Goal: Task Accomplishment & Management: Use online tool/utility

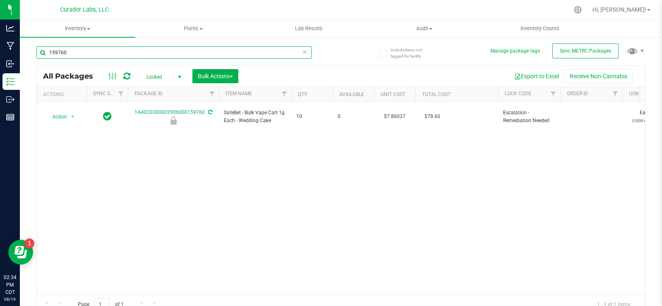
click at [96, 48] on input "159760" at bounding box center [173, 52] width 275 height 12
paste input "M00001221012: SafeBet - Vape Cart 1g - Final Packaging - Wedding Cake"
type input "M00001221012: SafeBet - Vape Cart 1g - Final Packaging - Wedding Cake"
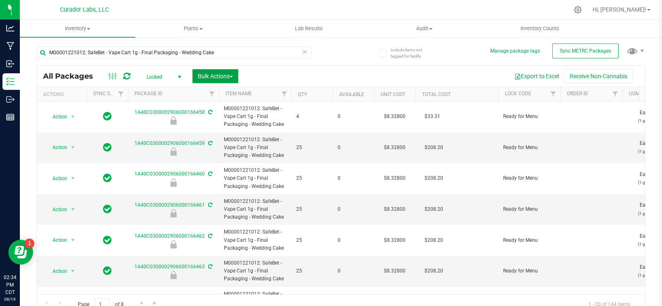
click at [216, 73] on span "Bulk Actions" at bounding box center [215, 76] width 35 height 7
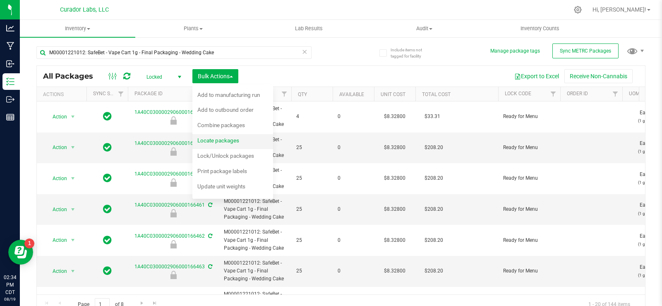
click at [237, 141] on span "Locate packages" at bounding box center [218, 140] width 42 height 7
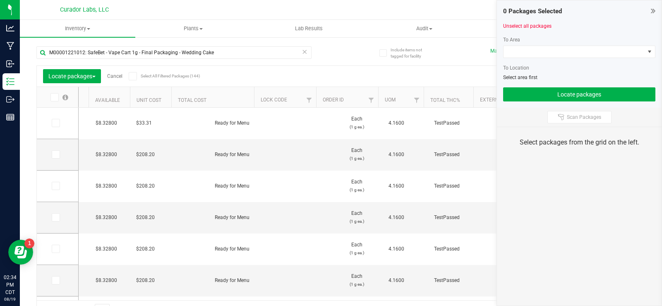
scroll to position [0, 280]
click at [265, 100] on span "Filter" at bounding box center [264, 100] width 7 height 7
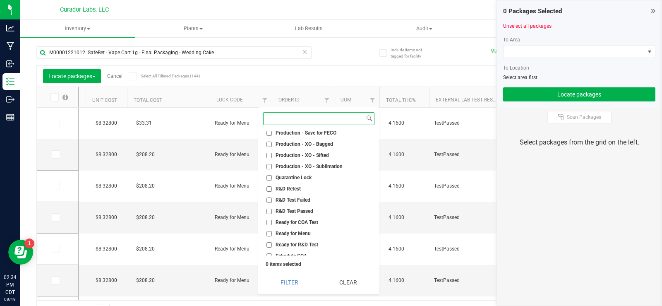
scroll to position [488, 0]
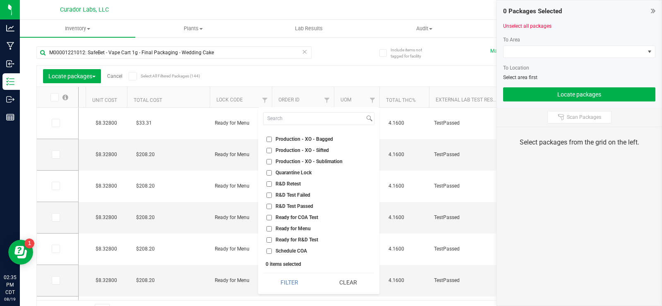
click at [306, 228] on span "Ready for Menu" at bounding box center [292, 228] width 35 height 5
click at [272, 228] on input "Ready for Menu" at bounding box center [268, 228] width 5 height 5
checkbox input "true"
click at [295, 281] on button "Filter" at bounding box center [289, 282] width 53 height 18
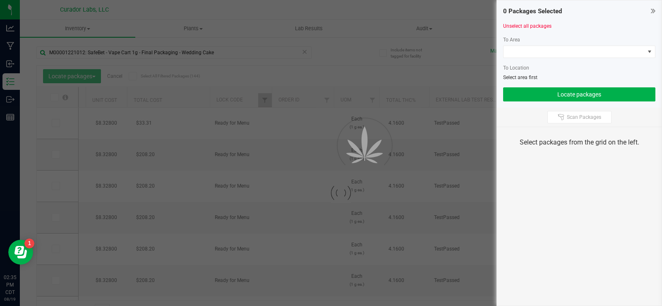
type input "[DATE]"
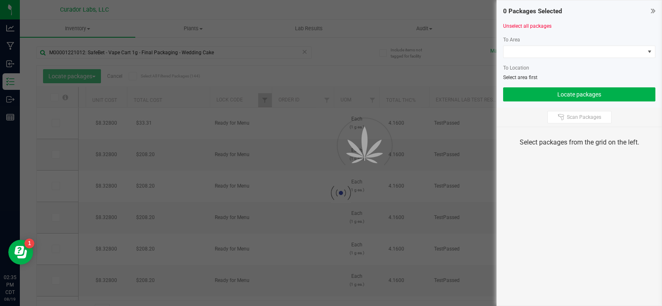
type input "[DATE]"
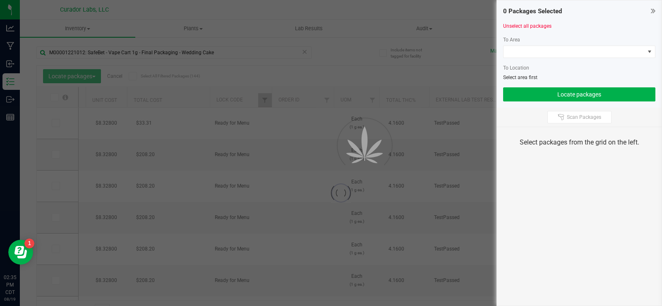
type input "[DATE]"
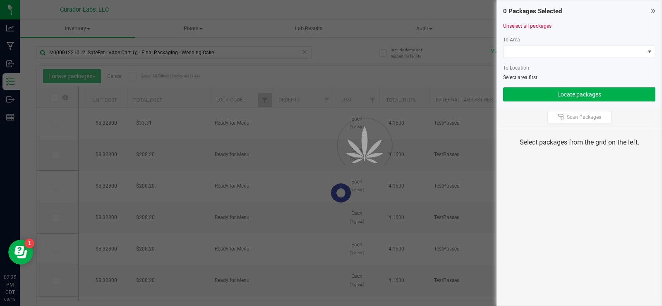
type input "[DATE]"
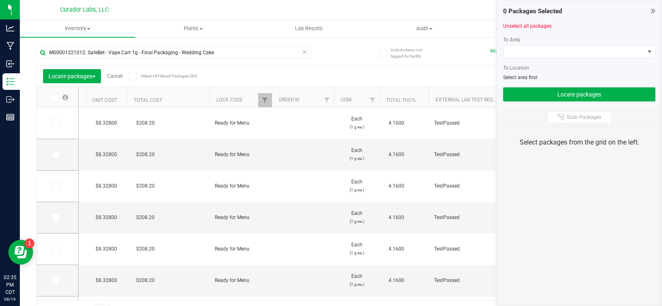
click at [135, 79] on span at bounding box center [133, 76] width 8 height 8
click at [0, 0] on input "Select All Filtered Packages (80)" at bounding box center [0, 0] width 0 height 0
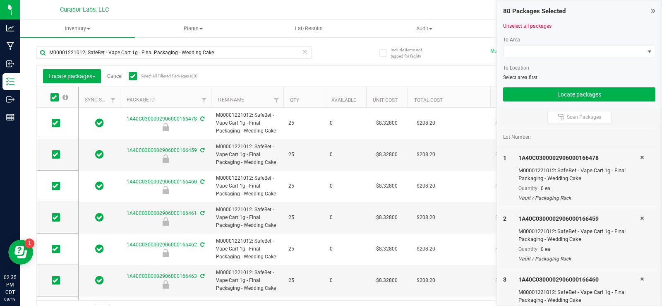
click at [316, 97] on th "Qty" at bounding box center [303, 97] width 41 height 21
click at [57, 119] on span at bounding box center [56, 123] width 8 height 8
click at [0, 0] on input "checkbox" at bounding box center [0, 0] width 0 height 0
click at [557, 50] on span at bounding box center [573, 52] width 141 height 12
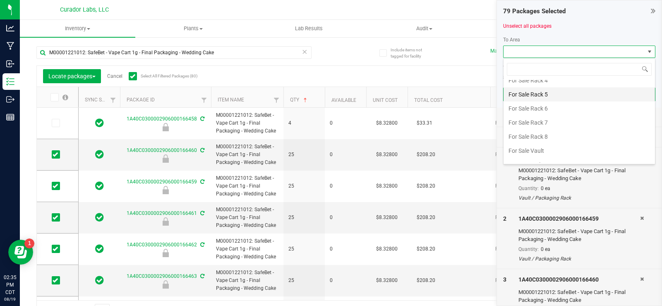
scroll to position [414, 0]
click at [538, 150] on li "Fulfillment Vault" at bounding box center [578, 151] width 151 height 14
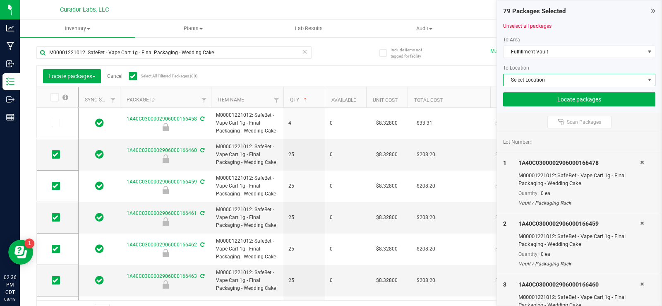
click at [541, 80] on span "Select Location" at bounding box center [573, 80] width 141 height 12
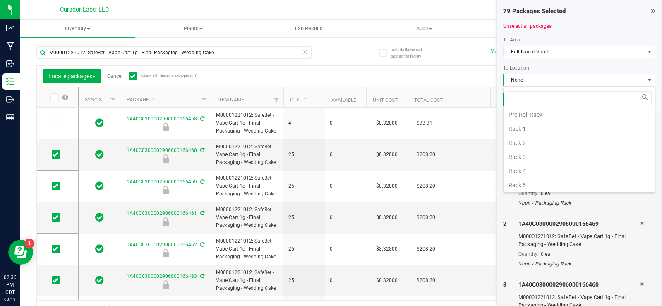
scroll to position [72, 0]
click at [534, 179] on li "Rack 5" at bounding box center [578, 184] width 151 height 14
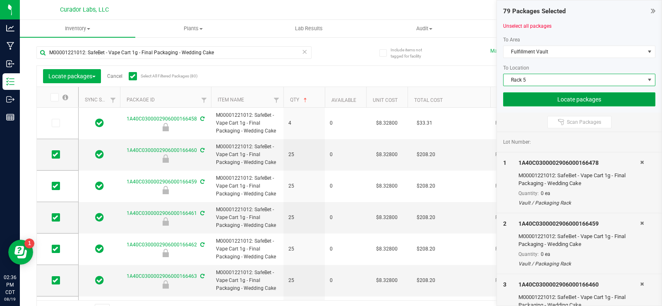
click at [541, 99] on button "Locate packages" at bounding box center [579, 99] width 152 height 14
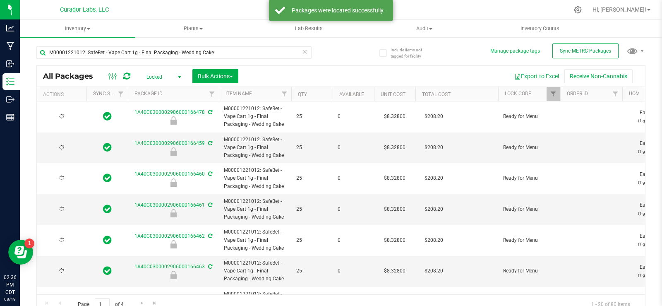
type input "[DATE]"
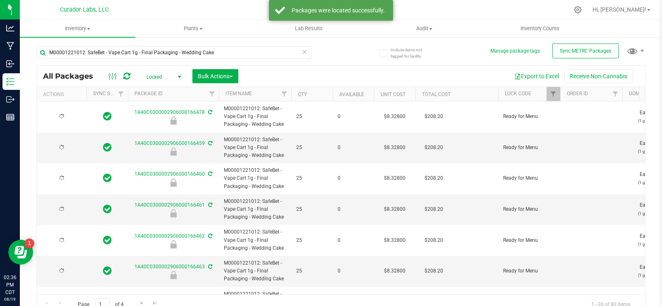
type input "[DATE]"
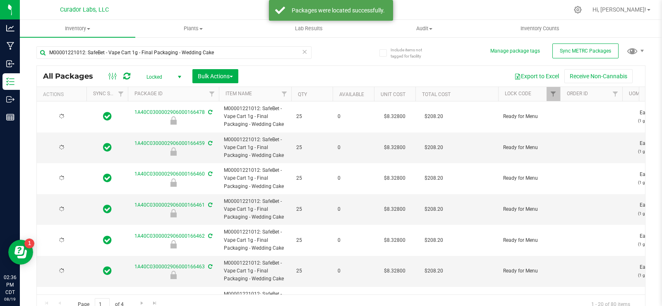
type input "[DATE]"
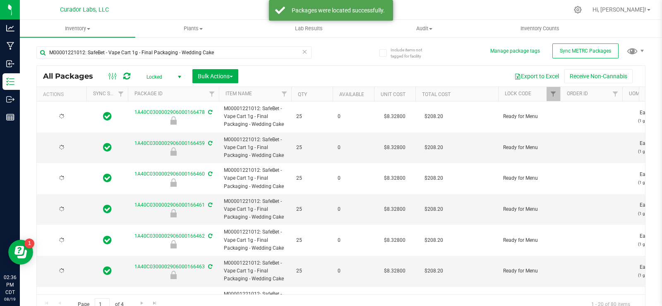
type input "[DATE]"
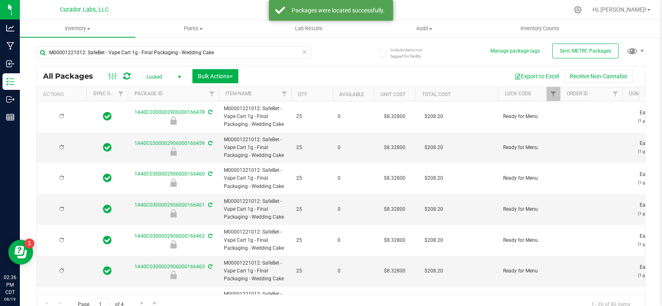
click at [311, 93] on th "Qty" at bounding box center [311, 94] width 41 height 14
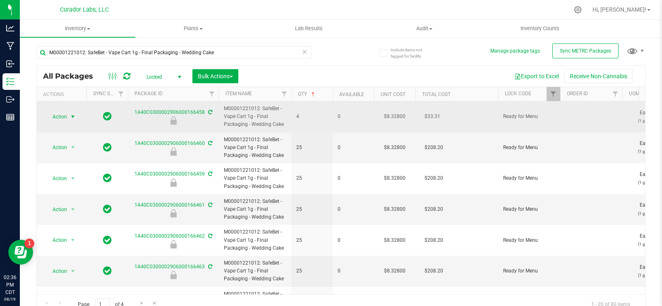
drag, startPoint x: 69, startPoint y: 118, endPoint x: 73, endPoint y: 117, distance: 4.2
click at [69, 118] on span "select" at bounding box center [73, 117] width 10 height 12
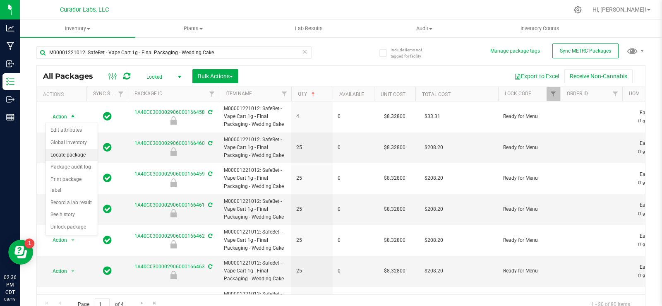
click at [77, 155] on li "Locate package" at bounding box center [71, 155] width 52 height 12
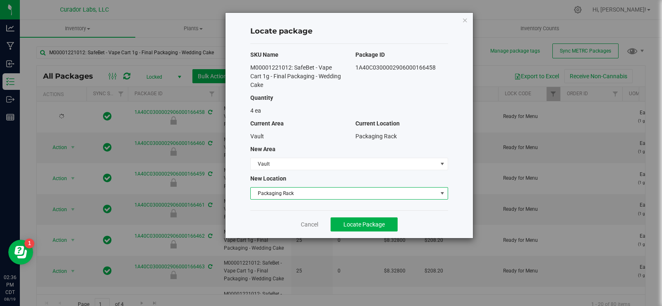
click at [259, 189] on span "Packaging Rack" at bounding box center [344, 193] width 187 height 12
click at [313, 224] on link "Cancel" at bounding box center [309, 224] width 17 height 8
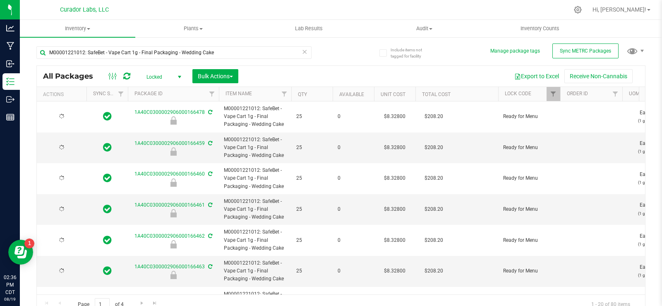
type input "[DATE]"
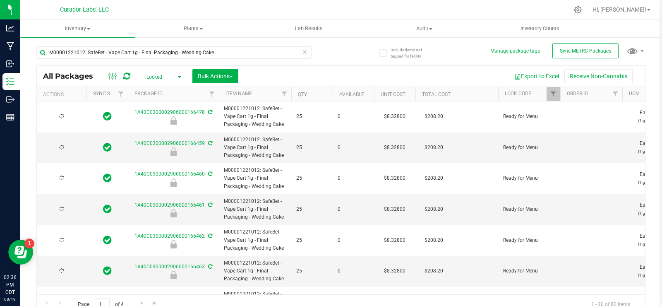
type input "[DATE]"
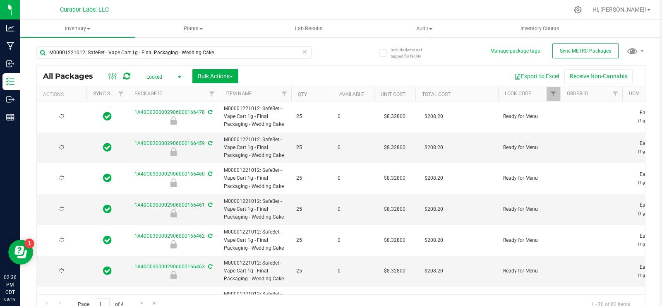
type input "[DATE]"
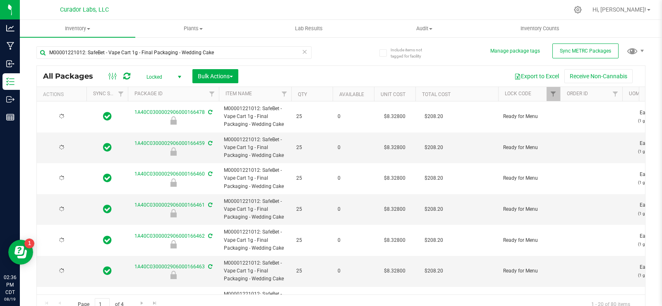
type input "[DATE]"
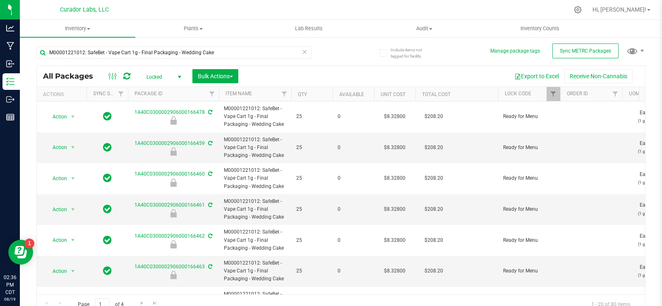
click at [322, 96] on th "Qty" at bounding box center [311, 94] width 41 height 14
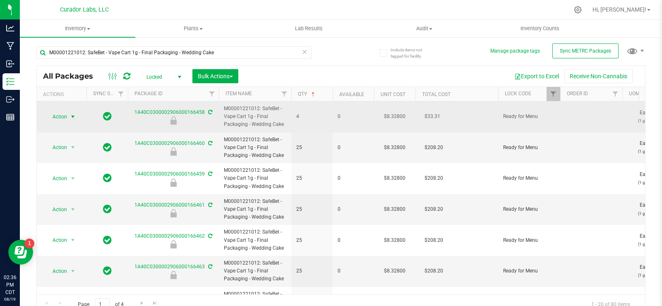
click at [72, 116] on span "select" at bounding box center [72, 116] width 7 height 7
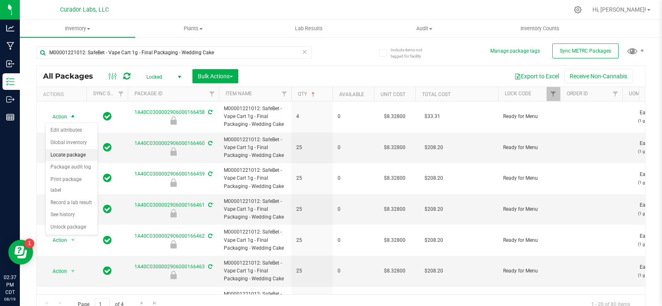
click at [83, 154] on li "Locate package" at bounding box center [71, 155] width 52 height 12
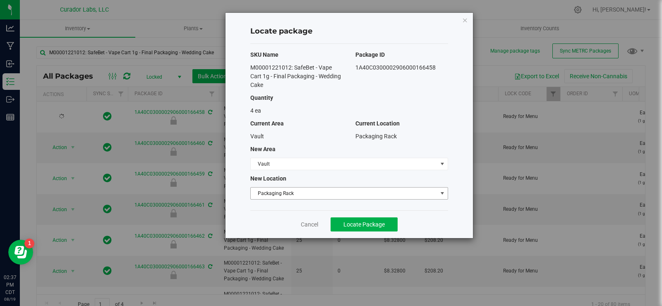
click at [291, 191] on span "Packaging Rack" at bounding box center [344, 193] width 187 height 12
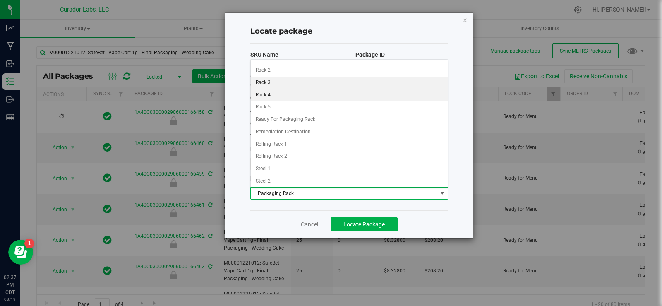
scroll to position [184, 0]
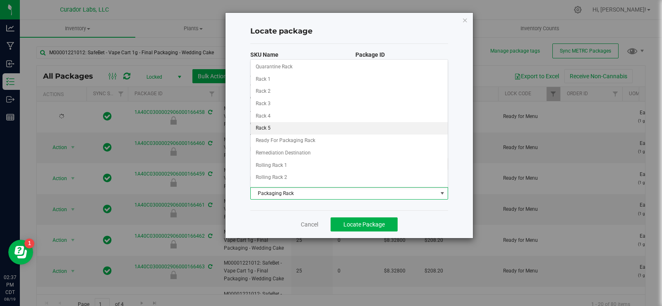
click at [264, 122] on li "Rack 5" at bounding box center [349, 128] width 197 height 12
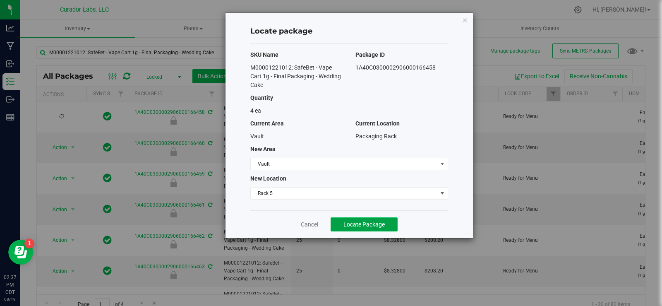
click at [337, 225] on button "Locate Package" at bounding box center [363, 224] width 67 height 14
